Goal: Transaction & Acquisition: Purchase product/service

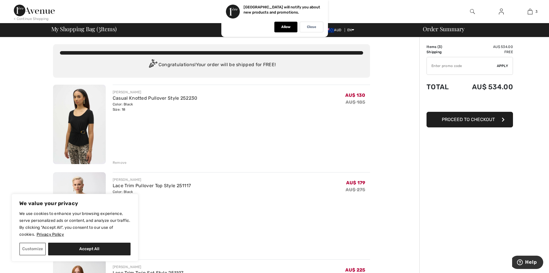
drag, startPoint x: 118, startPoint y: 161, endPoint x: 197, endPoint y: 170, distance: 79.8
click at [117, 161] on div "Remove" at bounding box center [120, 162] width 14 height 5
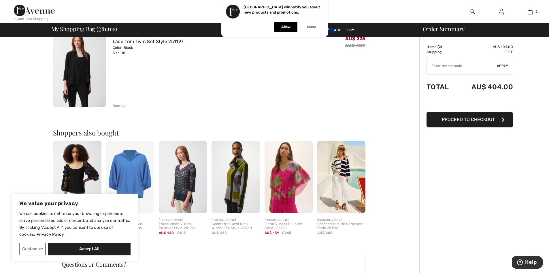
scroll to position [144, 0]
click at [115, 105] on div "Remove" at bounding box center [120, 105] width 14 height 5
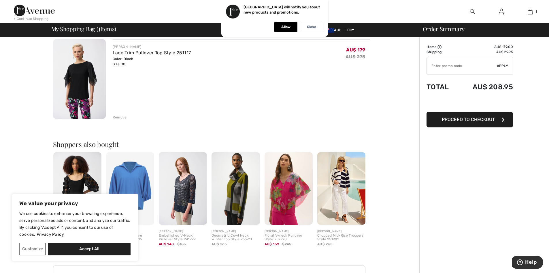
scroll to position [0, 0]
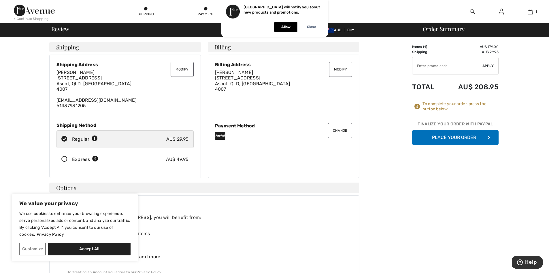
click at [429, 138] on button "Place Your Order" at bounding box center [455, 138] width 87 height 16
